Goal: Task Accomplishment & Management: Use online tool/utility

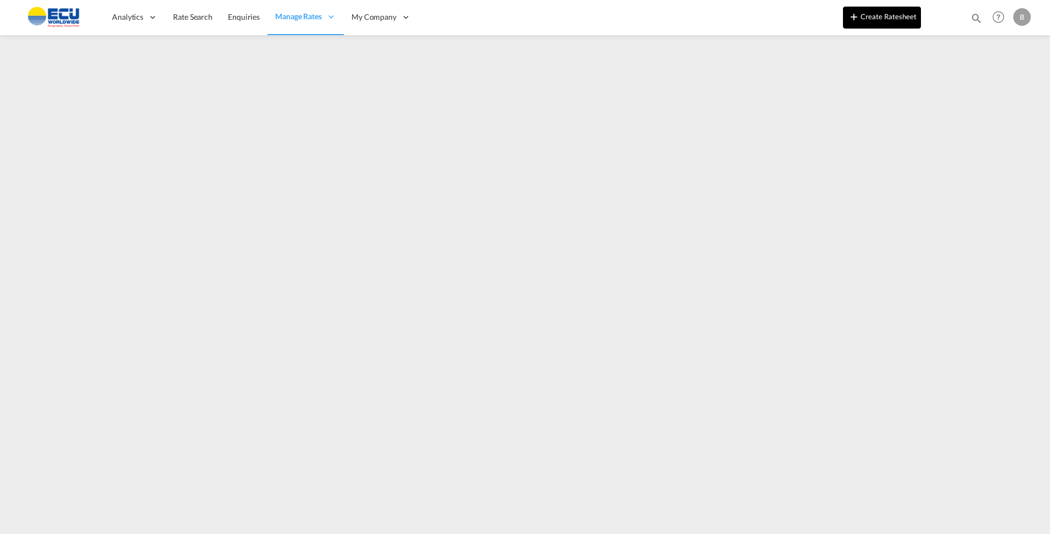
click at [906, 21] on button "Create Ratesheet" at bounding box center [882, 18] width 78 height 22
click at [907, 23] on button "Create Ratesheet" at bounding box center [882, 18] width 78 height 22
click at [877, 18] on button "Create Ratesheet" at bounding box center [882, 18] width 78 height 22
click at [883, 22] on button "Create Ratesheet" at bounding box center [882, 18] width 78 height 22
drag, startPoint x: 864, startPoint y: 20, endPoint x: 839, endPoint y: 27, distance: 26.1
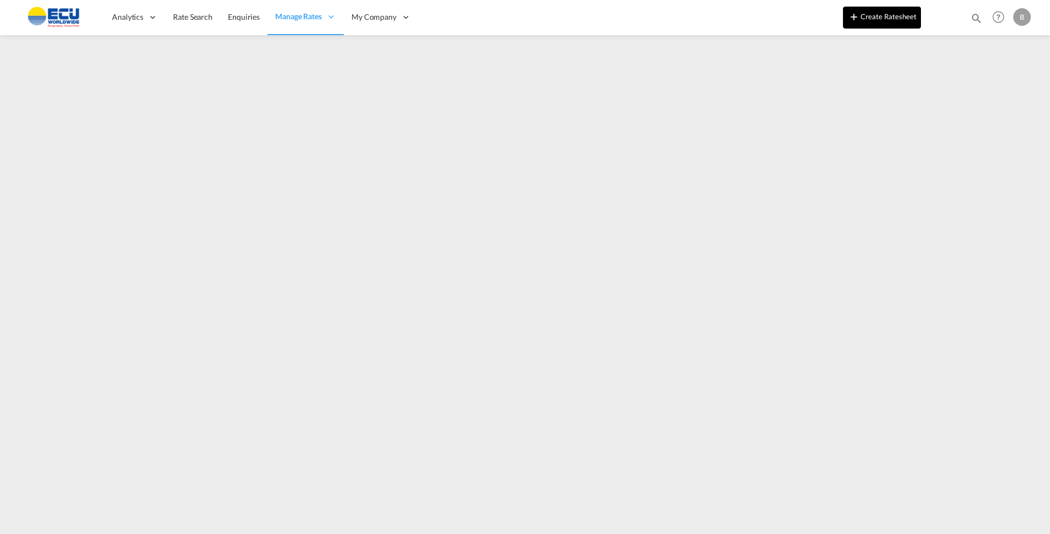
click at [864, 20] on button "Create Ratesheet" at bounding box center [882, 18] width 78 height 22
click at [885, 17] on button "Create Ratesheet" at bounding box center [882, 18] width 78 height 22
click at [895, 15] on button "Create Ratesheet" at bounding box center [882, 18] width 78 height 22
click at [182, 527] on md-content "Analytics Reports Dashboard Rate Search Enquiries Manage Rates Contract Rates" at bounding box center [525, 267] width 1050 height 534
